Goal: Navigation & Orientation: Understand site structure

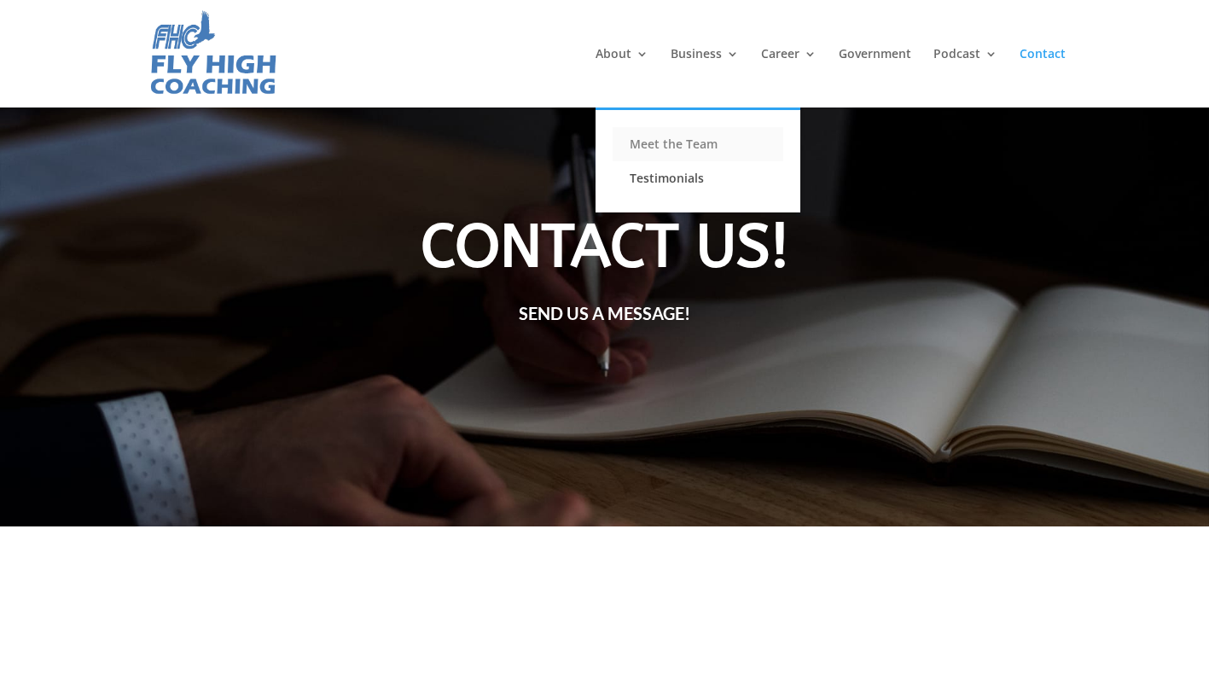
click at [649, 151] on link "Meet the Team" at bounding box center [698, 144] width 171 height 34
click at [649, 148] on link "Meet the Team" at bounding box center [698, 144] width 171 height 34
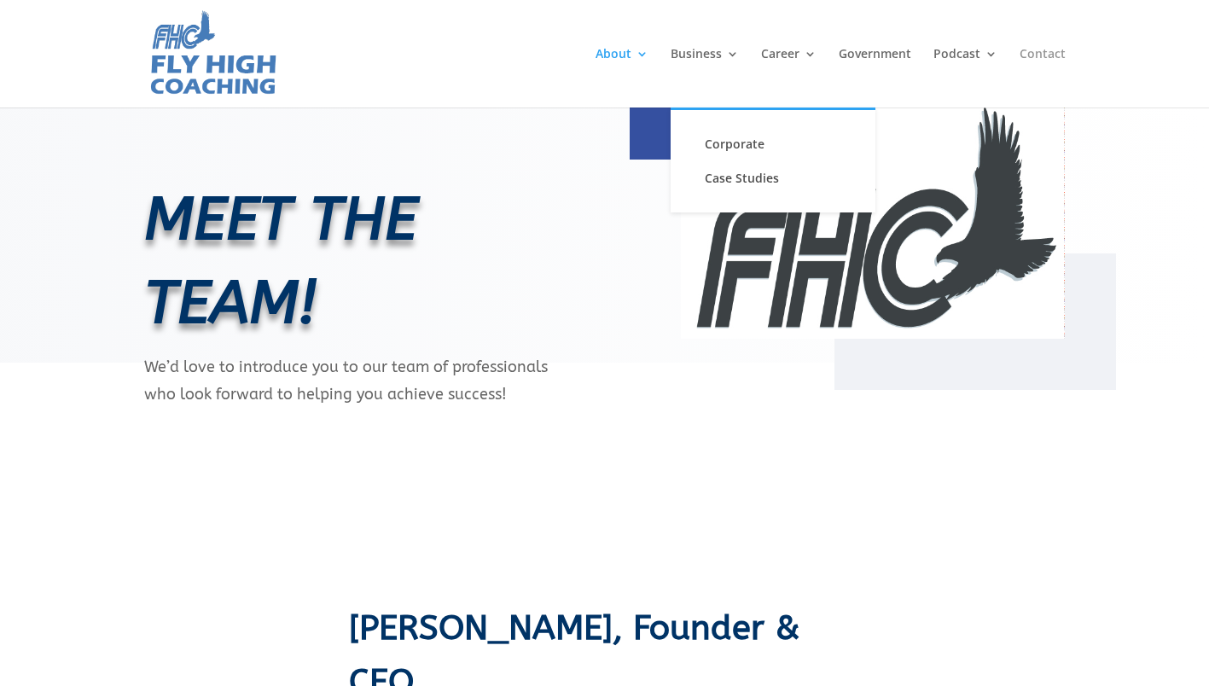
click at [1042, 66] on link "Contact" at bounding box center [1043, 78] width 46 height 60
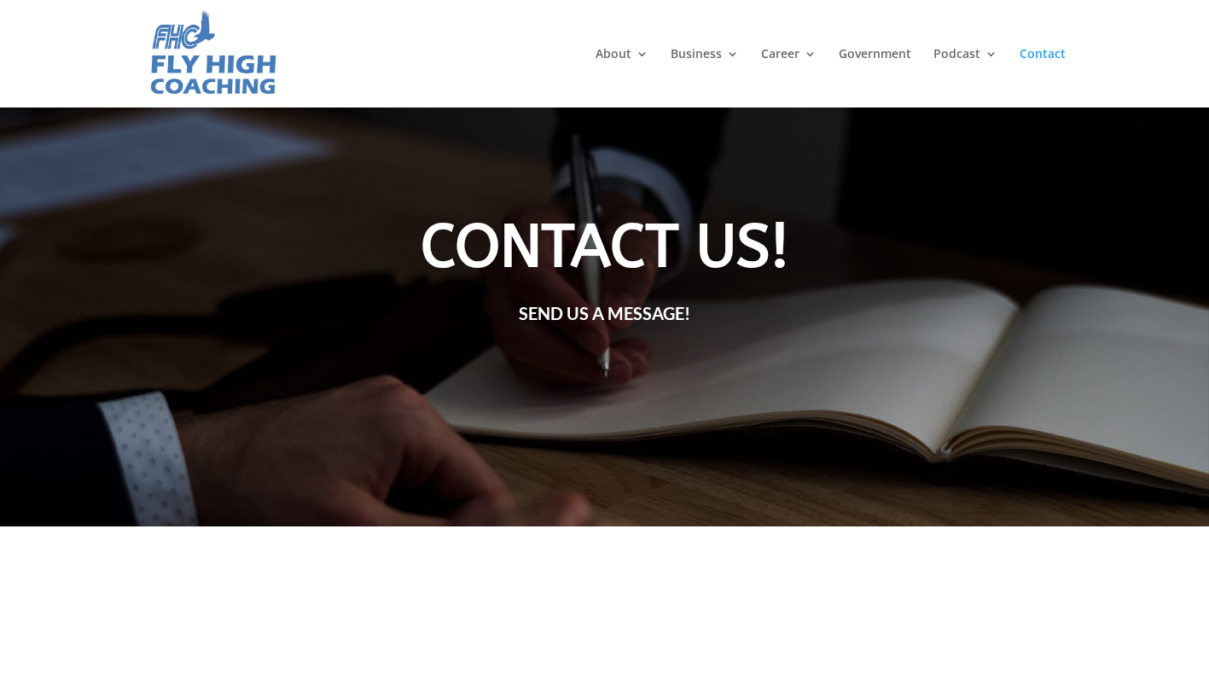
click at [189, 64] on img at bounding box center [213, 54] width 131 height 90
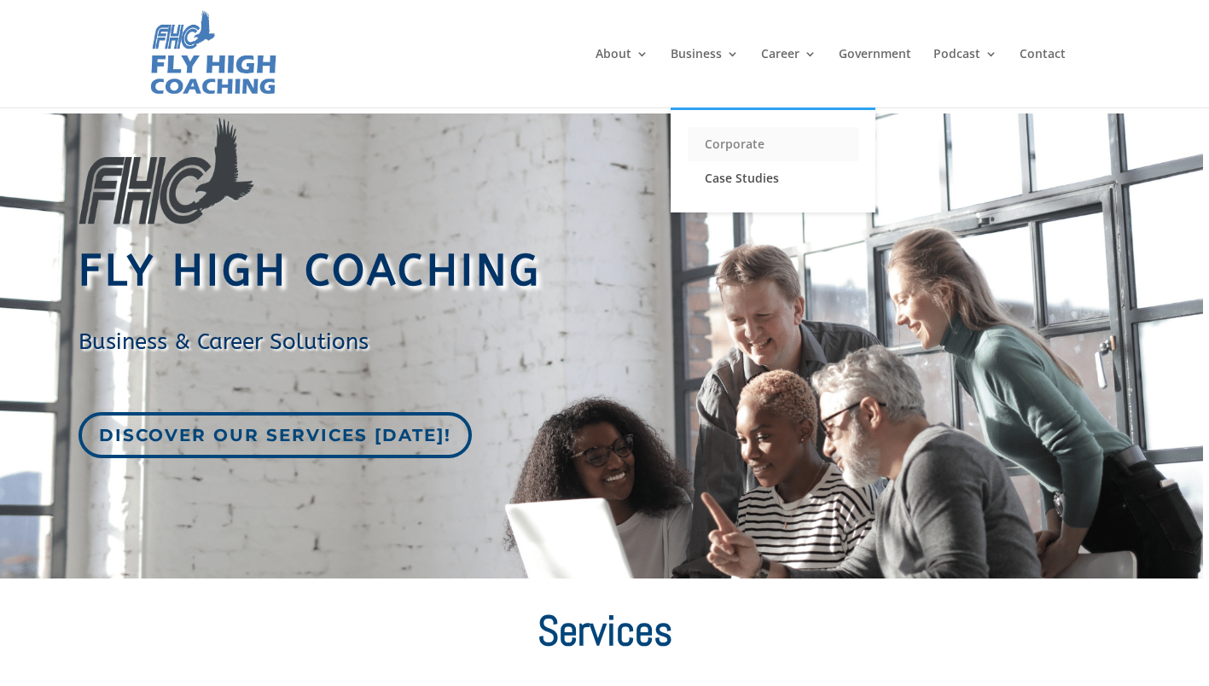
click at [715, 155] on link "Corporate" at bounding box center [773, 144] width 171 height 34
